Goal: Navigation & Orientation: Locate item on page

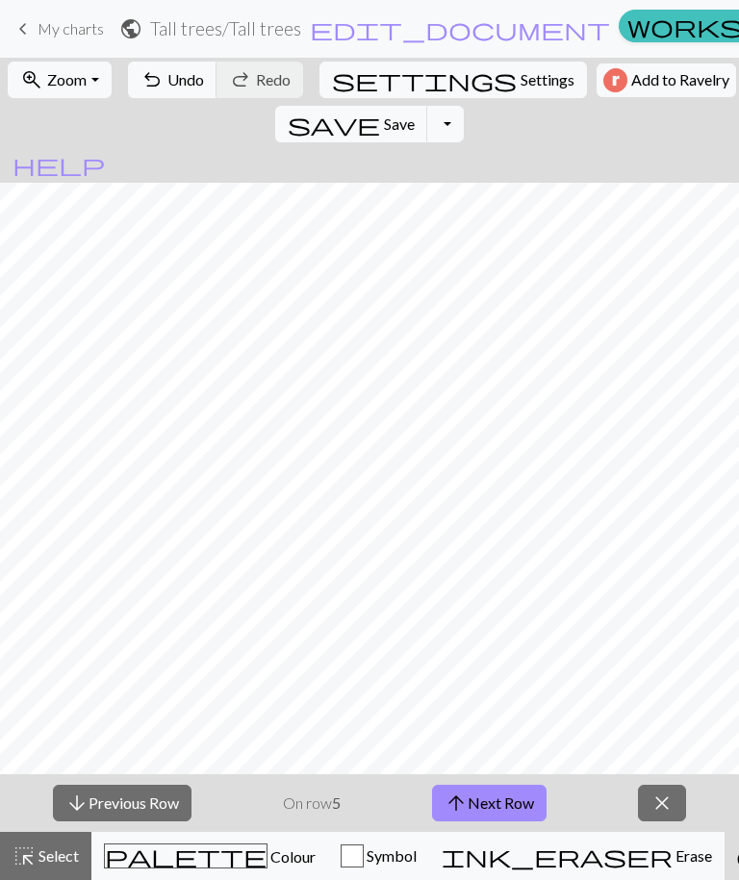
click at [511, 792] on button "arrow_upward Next Row" at bounding box center [489, 803] width 114 height 37
click at [133, 792] on button "arrow_downward Previous Row" at bounding box center [122, 803] width 138 height 37
click at [502, 805] on button "arrow_upward Next Row" at bounding box center [489, 803] width 114 height 37
click at [505, 795] on button "arrow_upward Next Row" at bounding box center [489, 803] width 114 height 37
click at [495, 793] on button "arrow_upward Next Row" at bounding box center [489, 803] width 114 height 37
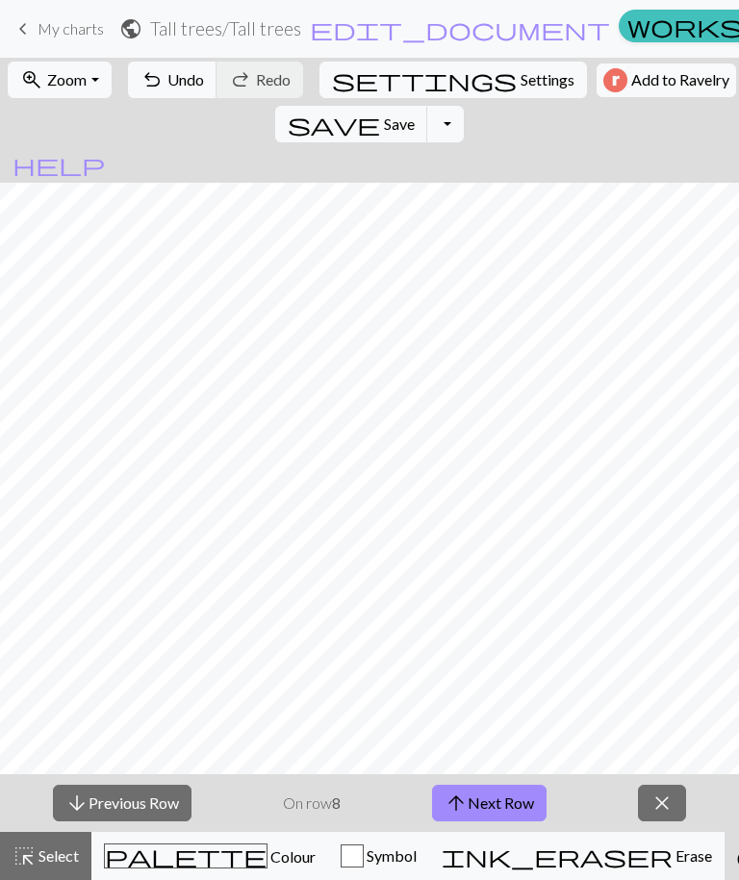
click at [493, 799] on button "arrow_upward Next Row" at bounding box center [489, 803] width 114 height 37
click at [503, 803] on button "arrow_upward Next Row" at bounding box center [489, 803] width 114 height 37
click at [493, 796] on button "arrow_upward Next Row" at bounding box center [492, 803] width 114 height 37
click at [498, 790] on button "arrow_upward Next Row" at bounding box center [492, 803] width 114 height 37
